Goal: Information Seeking & Learning: Learn about a topic

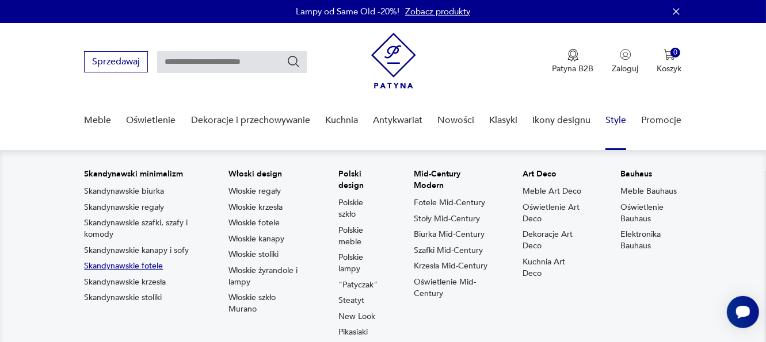
click at [156, 269] on link "Skandynawskie fotele" at bounding box center [123, 267] width 79 height 12
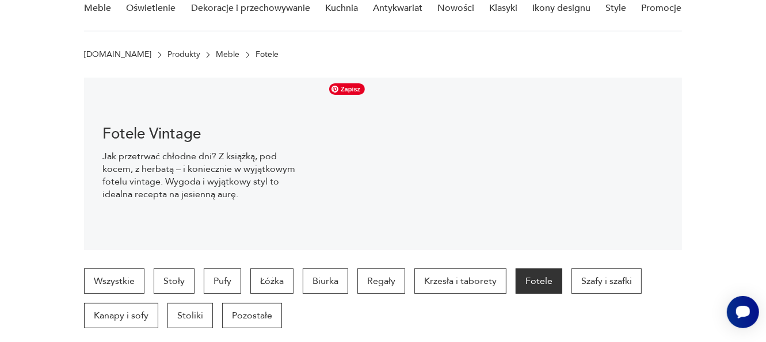
scroll to position [74, 0]
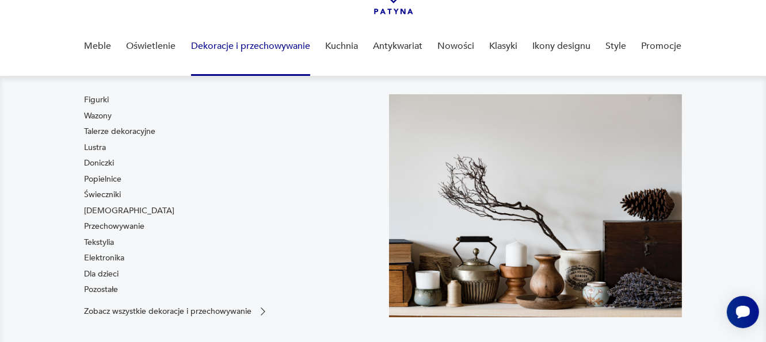
click at [220, 43] on link "Dekoracje i przechowywanie" at bounding box center [250, 46] width 119 height 44
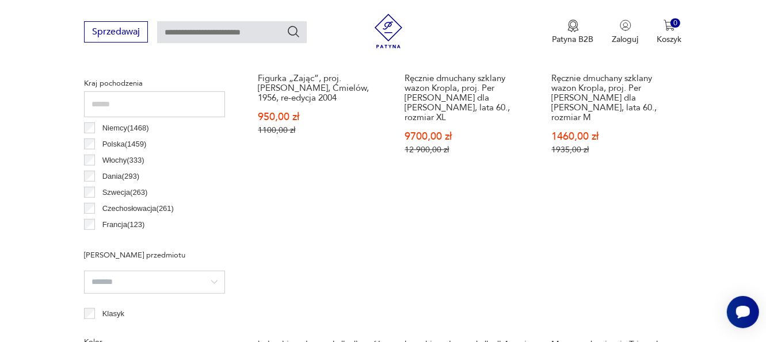
scroll to position [516, 0]
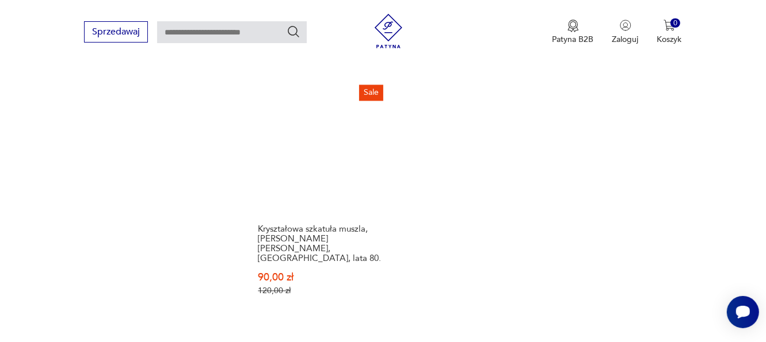
scroll to position [1685, 0]
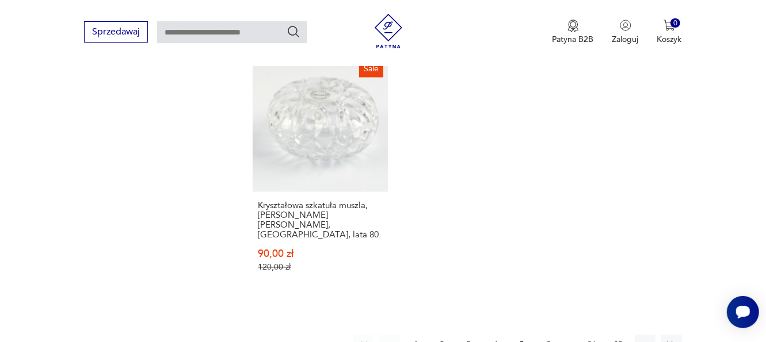
click at [438, 335] on button "2" at bounding box center [442, 345] width 21 height 21
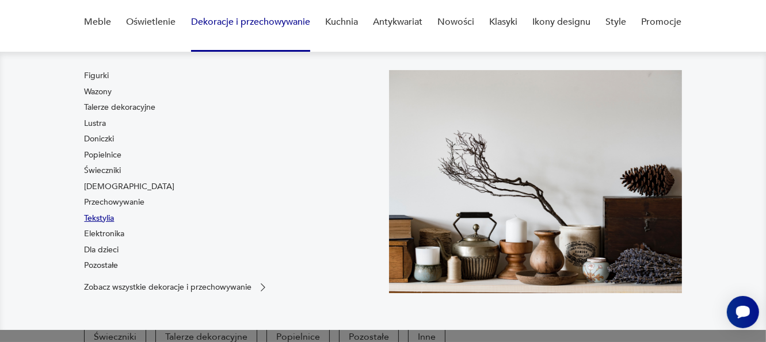
scroll to position [115, 0]
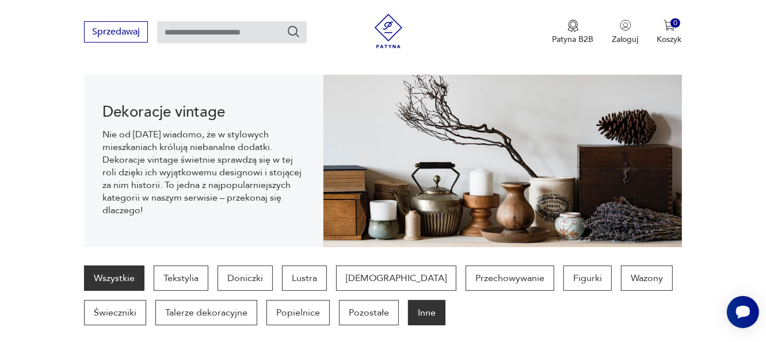
click at [408, 316] on p "Inne" at bounding box center [426, 312] width 37 height 25
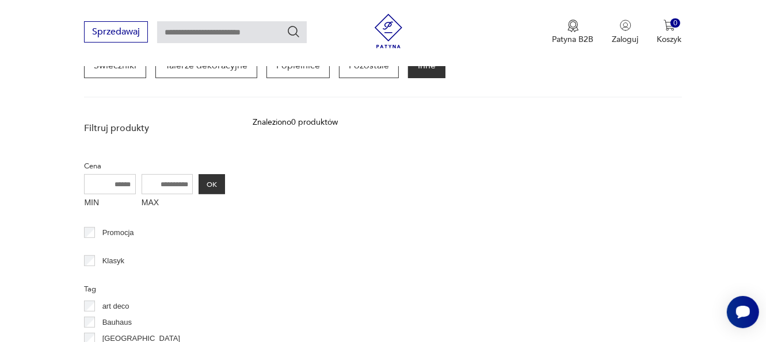
scroll to position [132, 0]
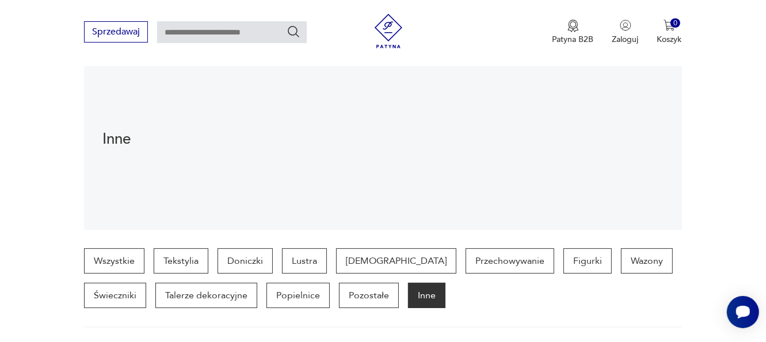
click at [386, 26] on img at bounding box center [388, 31] width 35 height 35
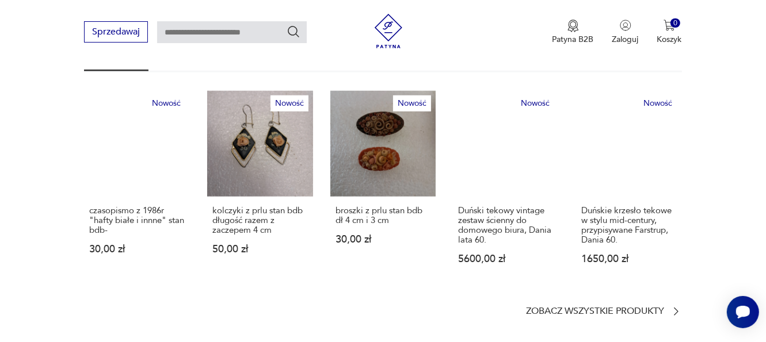
scroll to position [707, 0]
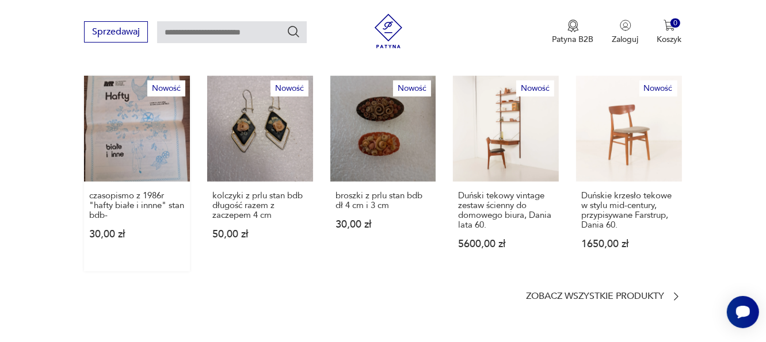
click at [140, 106] on link "Nowość czasopismo z 1986r "hafty białe i innne" stan bdb- 30,00 zł" at bounding box center [137, 174] width 106 height 196
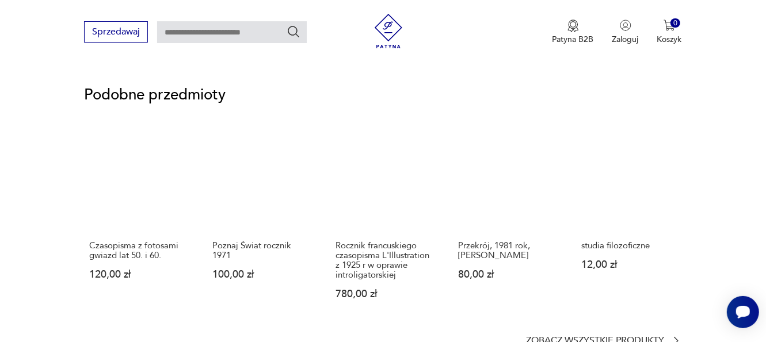
scroll to position [748, 0]
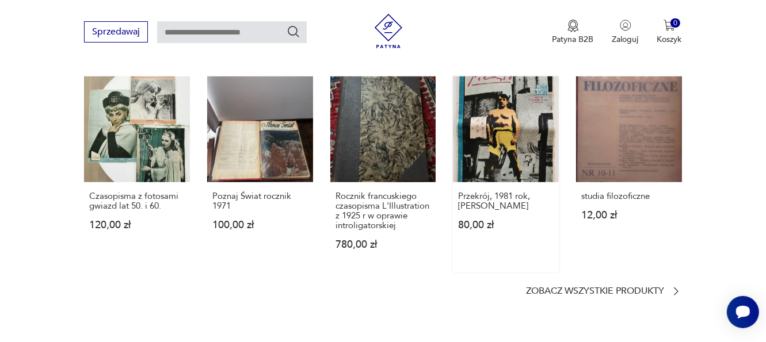
click at [507, 137] on link "Przekrój, 1981 rok, [PERSON_NAME] 80,00 zł" at bounding box center [506, 174] width 106 height 196
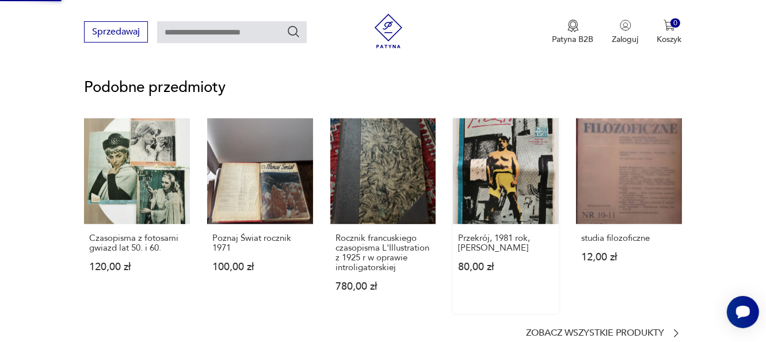
scroll to position [573, 0]
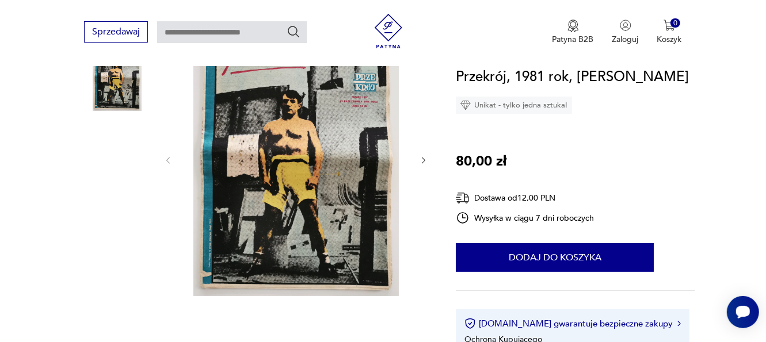
scroll to position [173, 0]
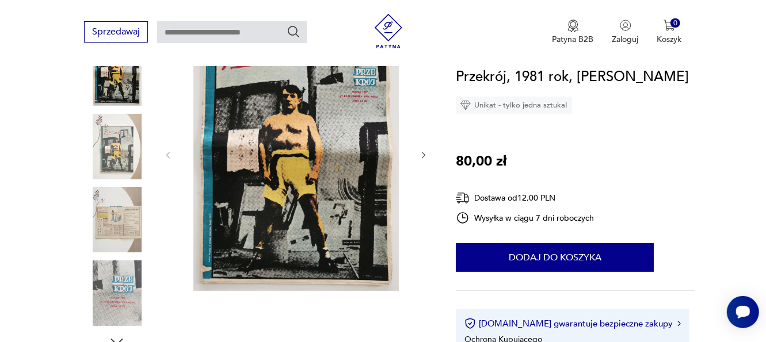
click at [423, 155] on icon "button" at bounding box center [424, 156] width 10 height 10
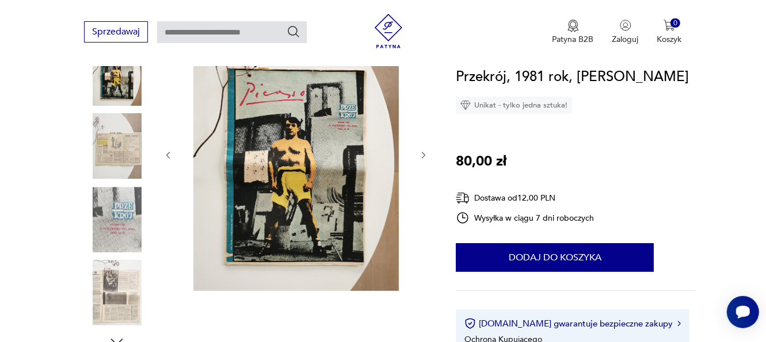
click at [423, 155] on icon "button" at bounding box center [424, 156] width 10 height 10
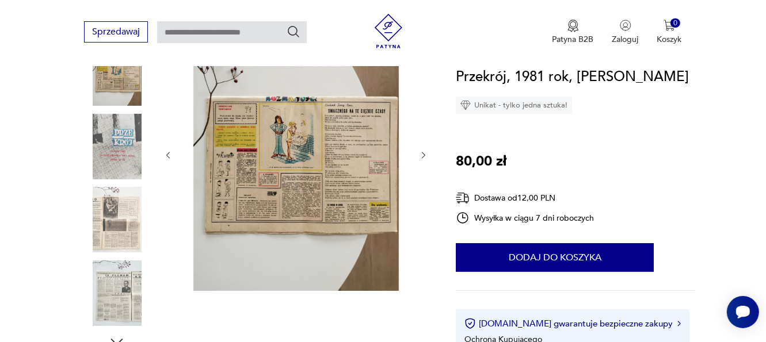
click at [423, 155] on icon "button" at bounding box center [424, 156] width 10 height 10
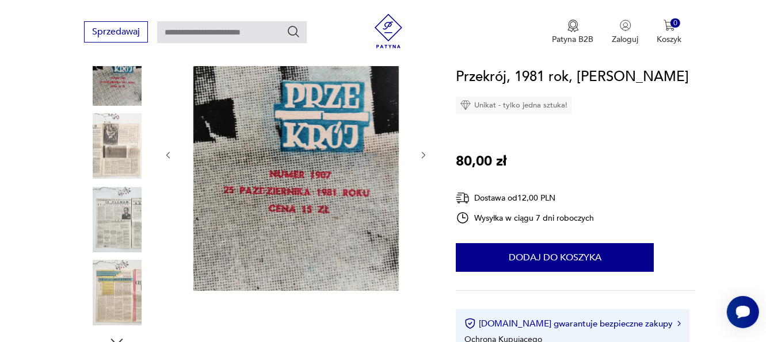
click at [423, 155] on icon "button" at bounding box center [424, 156] width 10 height 10
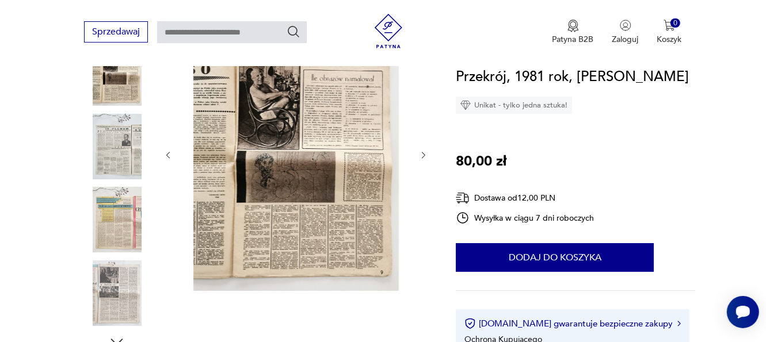
click at [423, 155] on icon "button" at bounding box center [424, 156] width 10 height 10
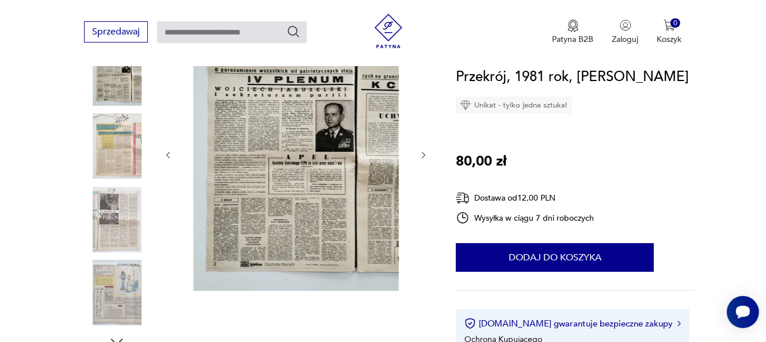
click at [423, 155] on icon "button" at bounding box center [424, 156] width 10 height 10
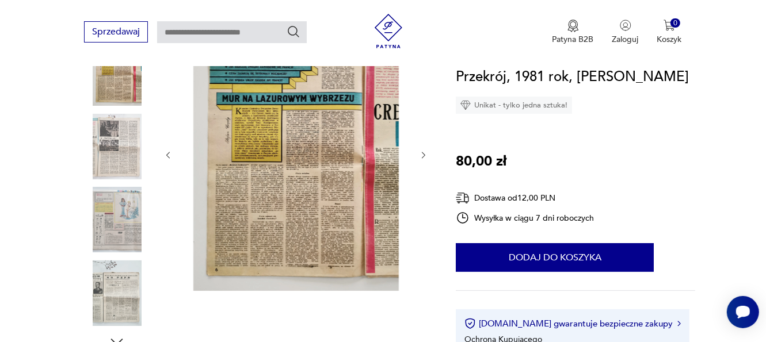
click at [423, 155] on icon "button" at bounding box center [424, 156] width 10 height 10
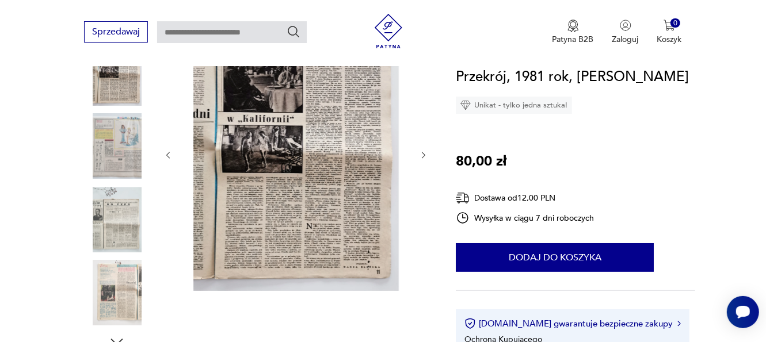
click at [423, 155] on icon "button" at bounding box center [424, 156] width 10 height 10
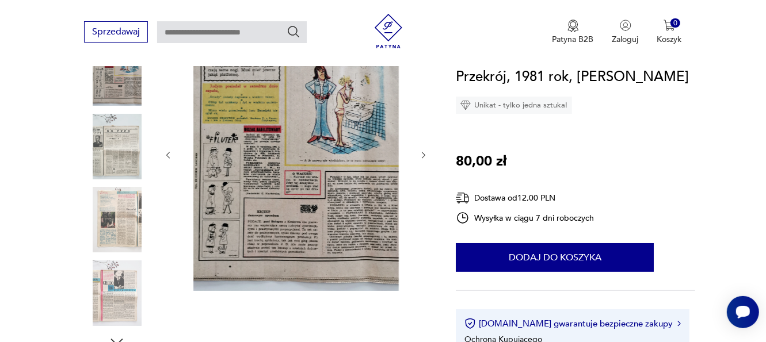
click at [423, 155] on icon "button" at bounding box center [424, 156] width 10 height 10
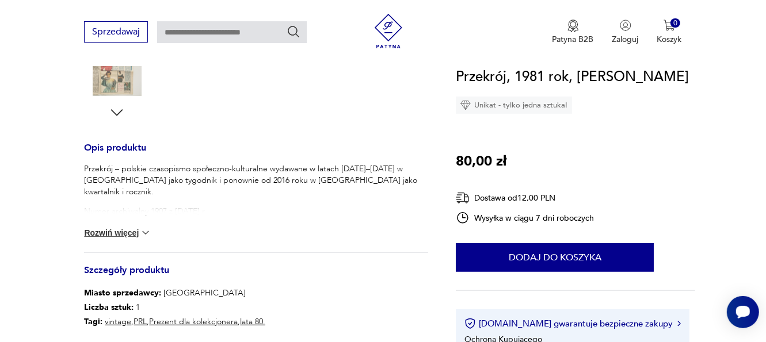
scroll to position [403, 0]
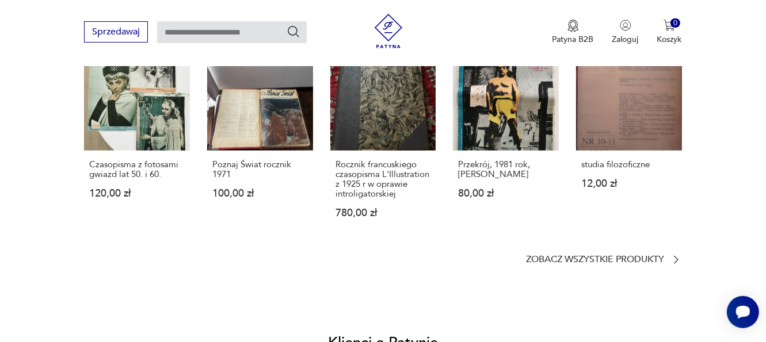
scroll to position [780, 0]
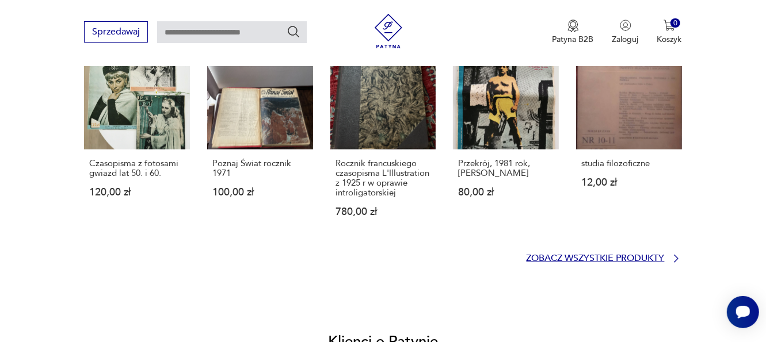
click at [566, 261] on p "Zobacz wszystkie produkty" at bounding box center [595, 258] width 138 height 7
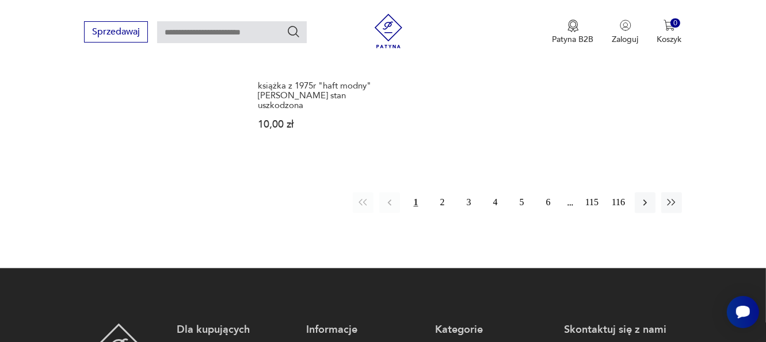
scroll to position [1609, 0]
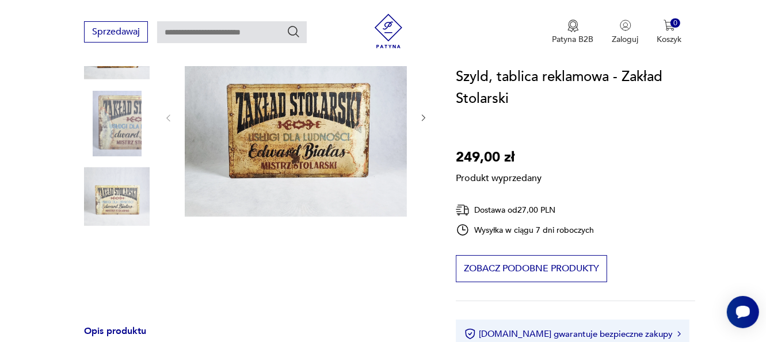
drag, startPoint x: 266, startPoint y: 106, endPoint x: 261, endPoint y: 89, distance: 17.3
